Goal: Information Seeking & Learning: Learn about a topic

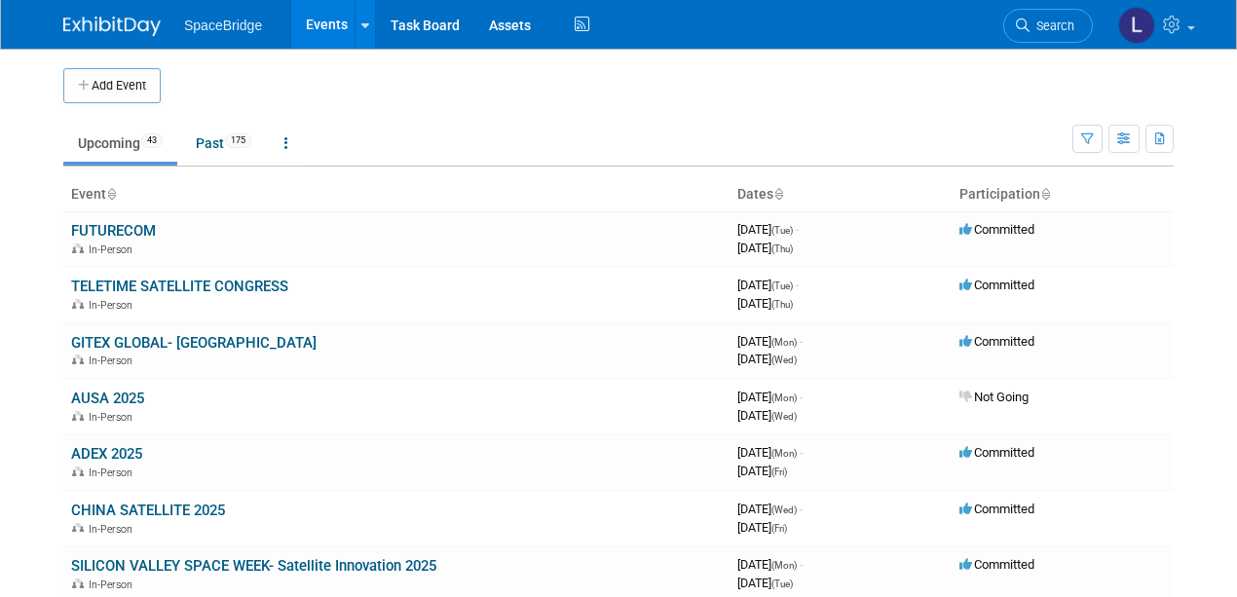
click at [94, 140] on link "Upcoming 43" at bounding box center [120, 143] width 114 height 37
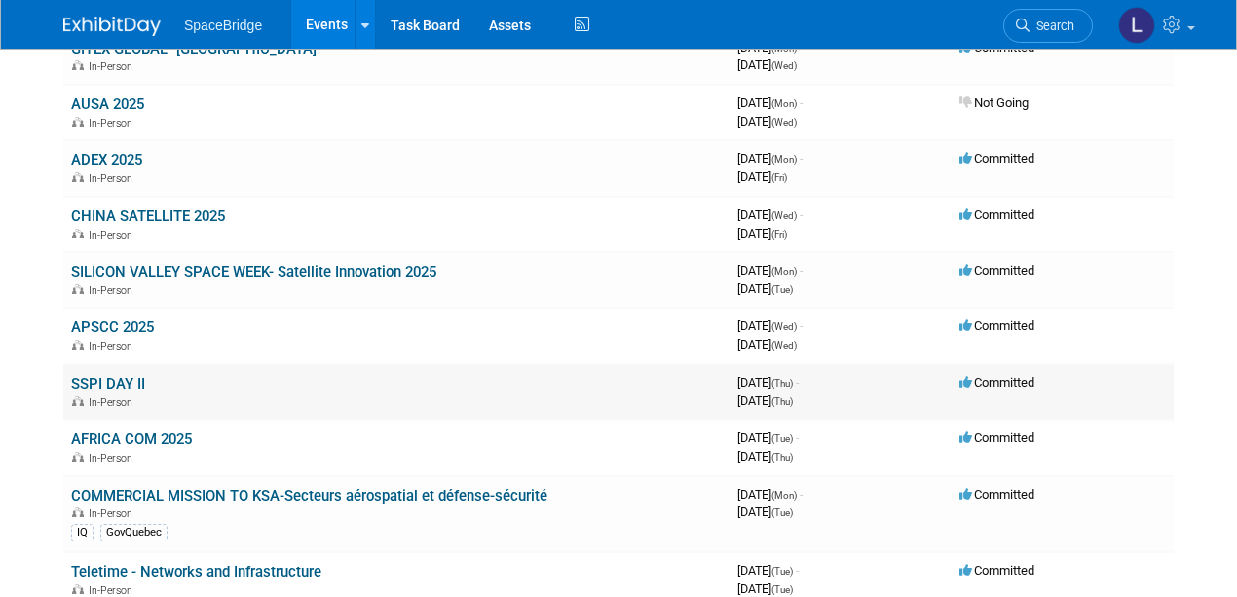
scroll to position [324, 0]
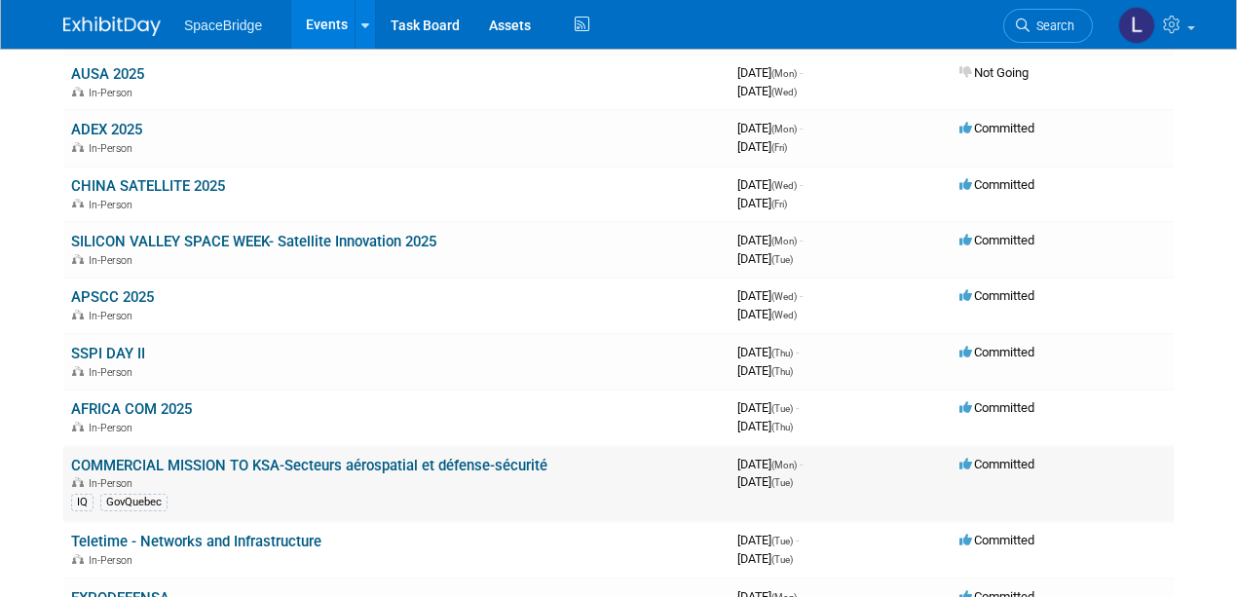
click at [392, 459] on link "COMMERCIAL MISSION TO KSA-Secteurs aérospatial et défense-sécurité" at bounding box center [309, 466] width 476 height 18
click at [429, 298] on td "APSCC 2025 In-Person" at bounding box center [396, 306] width 666 height 56
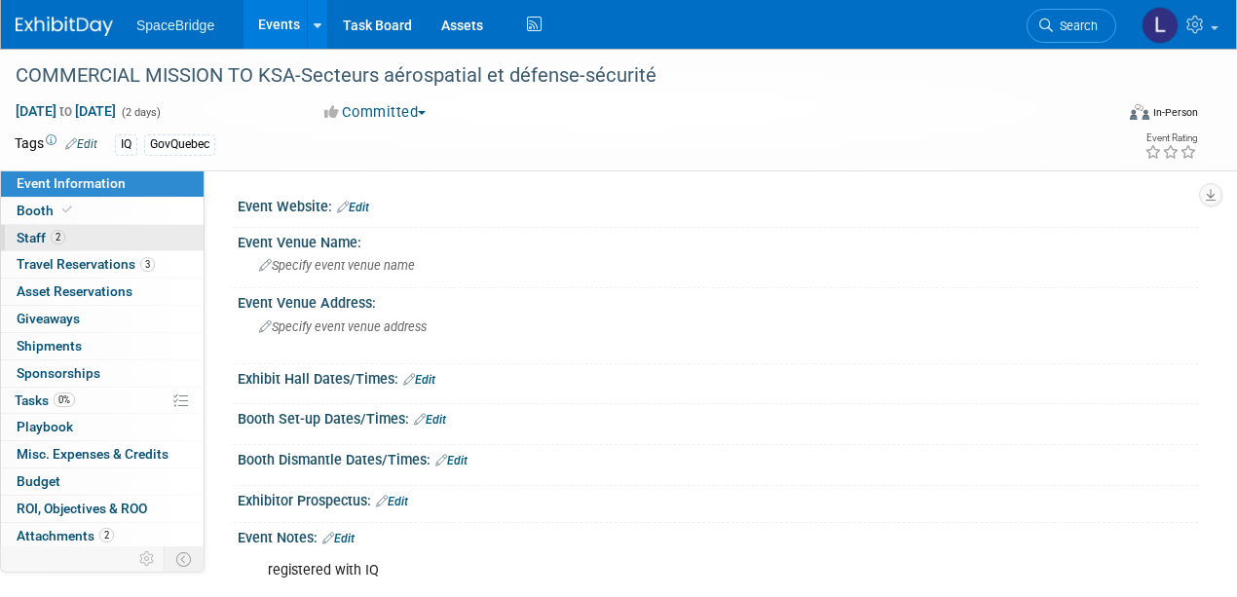
click at [33, 233] on span "Staff 2" at bounding box center [41, 238] width 49 height 16
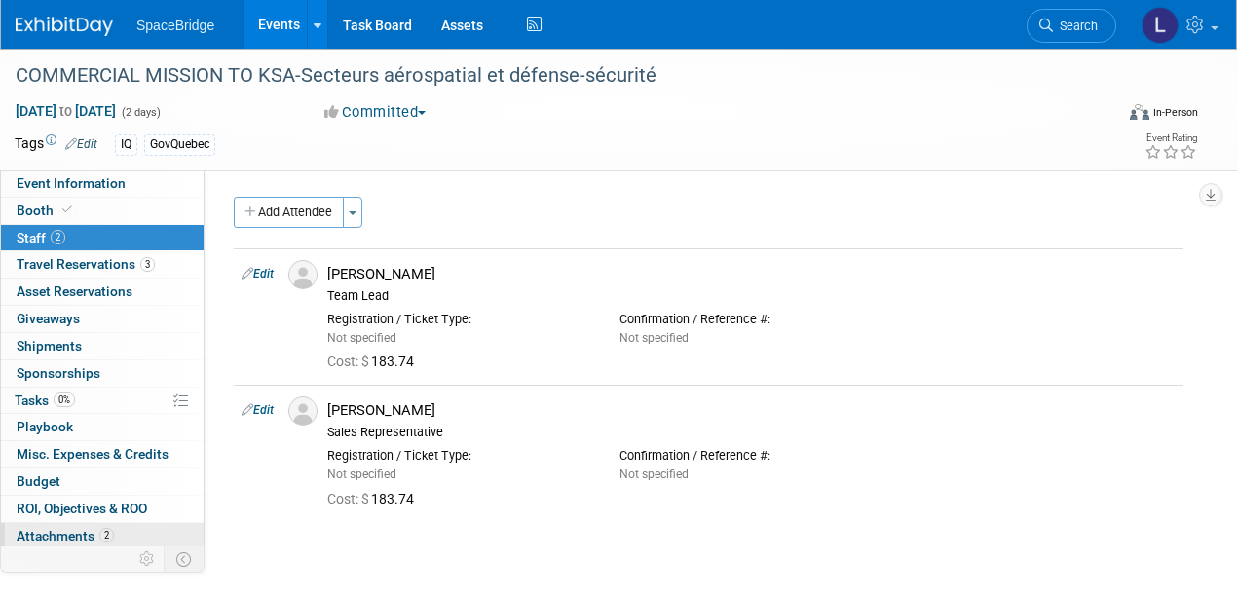
click at [46, 528] on span "Attachments 2" at bounding box center [65, 536] width 97 height 16
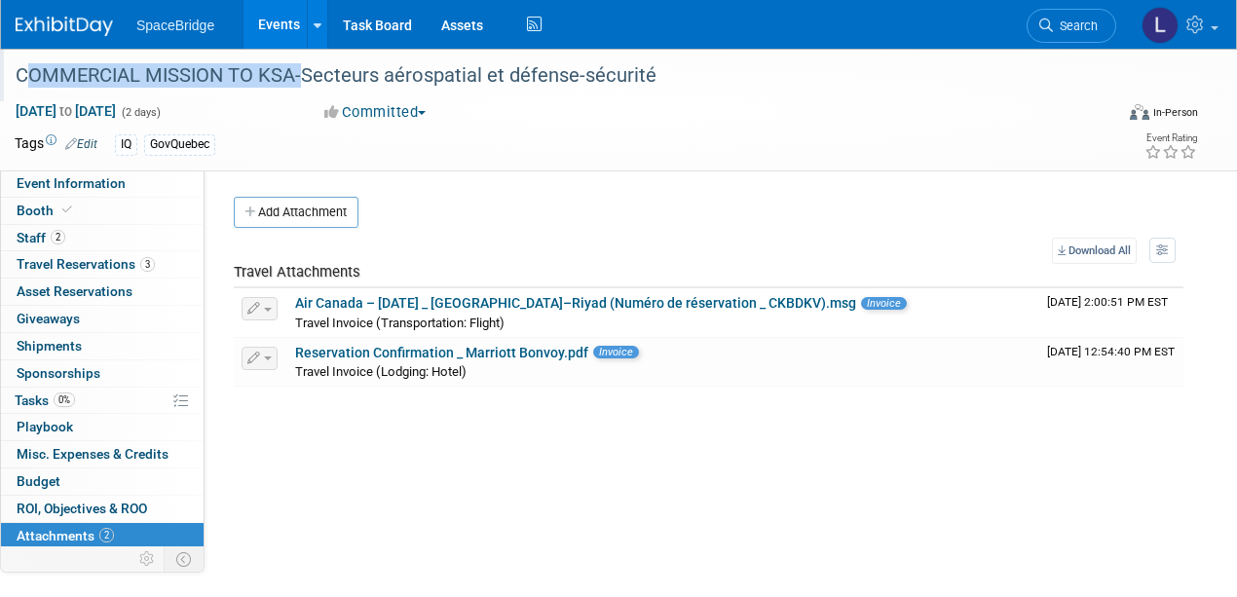
drag, startPoint x: 19, startPoint y: 75, endPoint x: 291, endPoint y: 82, distance: 272.9
click at [291, 82] on div "COMMERCIAL MISSION TO KSA-Secteurs aérospatial et défense-sécurité" at bounding box center [553, 75] width 1088 height 35
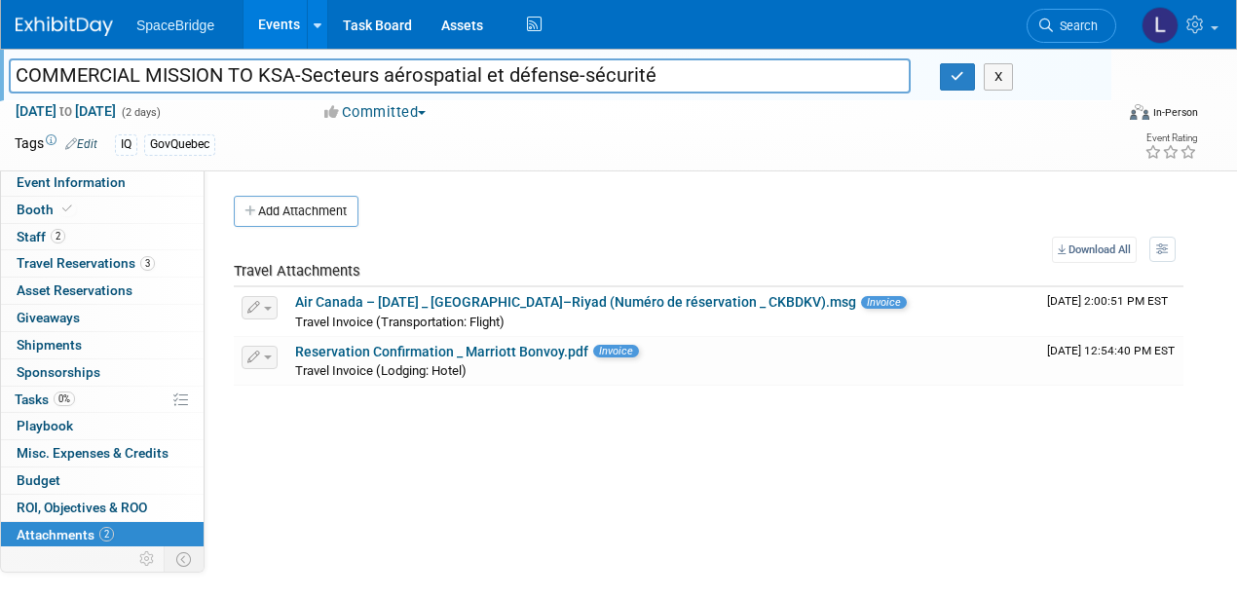
drag, startPoint x: 265, startPoint y: 78, endPoint x: 293, endPoint y: 75, distance: 28.4
click at [296, 75] on input "COMMERCIAL MISSION TO KSA-Secteurs aérospatial et défense-sécurité" at bounding box center [460, 75] width 902 height 34
drag, startPoint x: 293, startPoint y: 73, endPoint x: 12, endPoint y: 66, distance: 281.7
click at [12, 66] on input "COMMERCIAL MISSION TO KSA-Secteurs aérospatial et défense-sécurité" at bounding box center [460, 75] width 902 height 34
click at [387, 345] on link "Reservation Confirmation _ Marriott Bonvoy.pdf" at bounding box center [441, 352] width 293 height 16
